Goal: Task Accomplishment & Management: Manage account settings

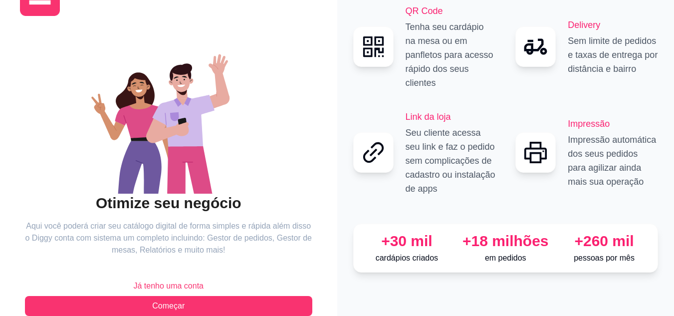
scroll to position [64, 0]
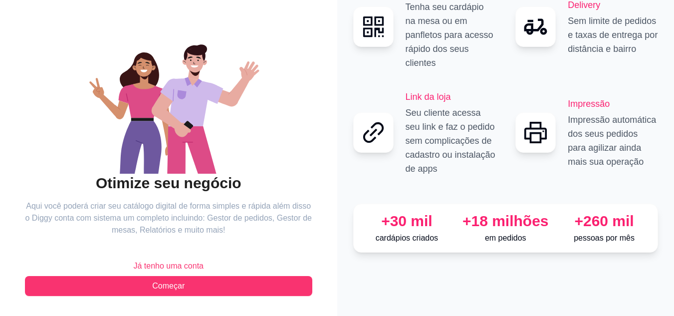
click at [154, 260] on span "Já tenho uma conta" at bounding box center [168, 266] width 70 height 12
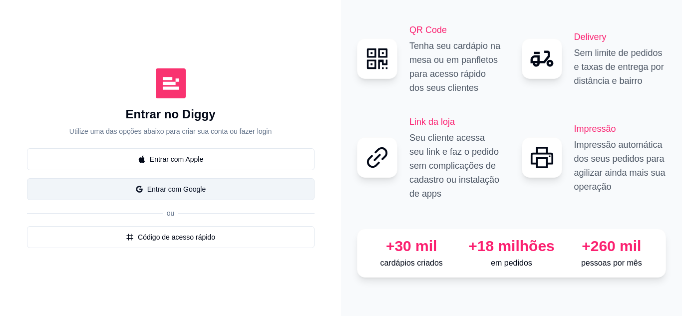
click at [179, 182] on button "Entrar com Google" at bounding box center [171, 189] width 288 height 22
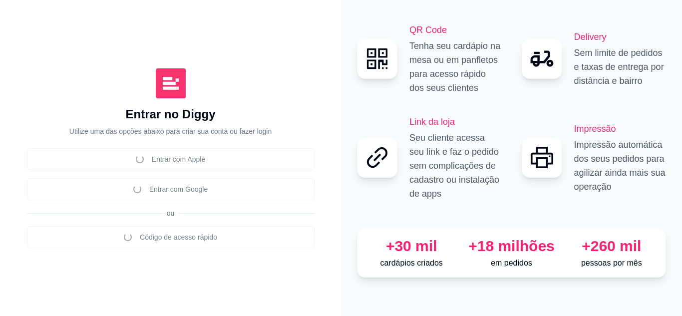
click at [178, 185] on div "Entrar com Apple Entrar com Google ou Código de acesso rápido" at bounding box center [171, 198] width 288 height 100
click at [245, 149] on div "Entrar com Apple Entrar com Google ou Código de acesso rápido" at bounding box center [171, 198] width 288 height 100
